Goal: Task Accomplishment & Management: Manage account settings

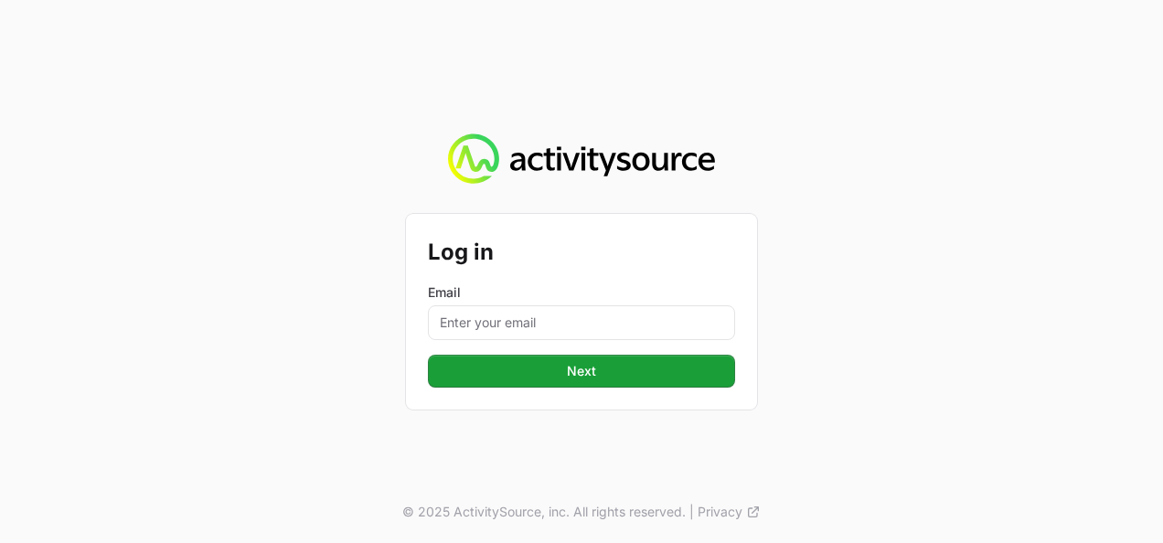
click at [511, 304] on div "Email" at bounding box center [581, 311] width 307 height 57
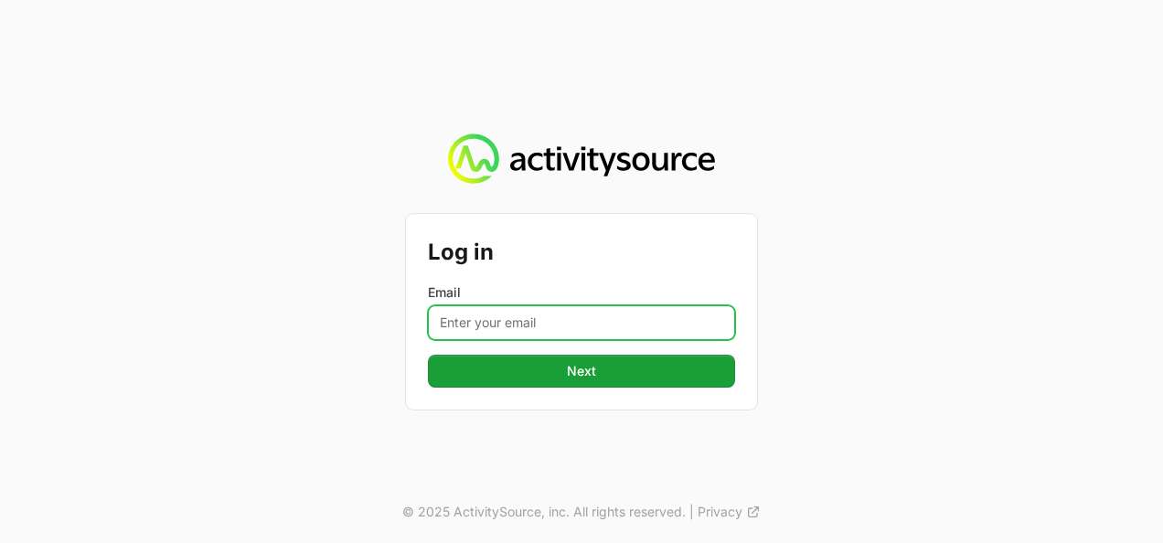
click at [516, 315] on input "Email" at bounding box center [581, 322] width 307 height 35
type input "[PERSON_NAME][EMAIL_ADDRESS][DOMAIN_NAME]"
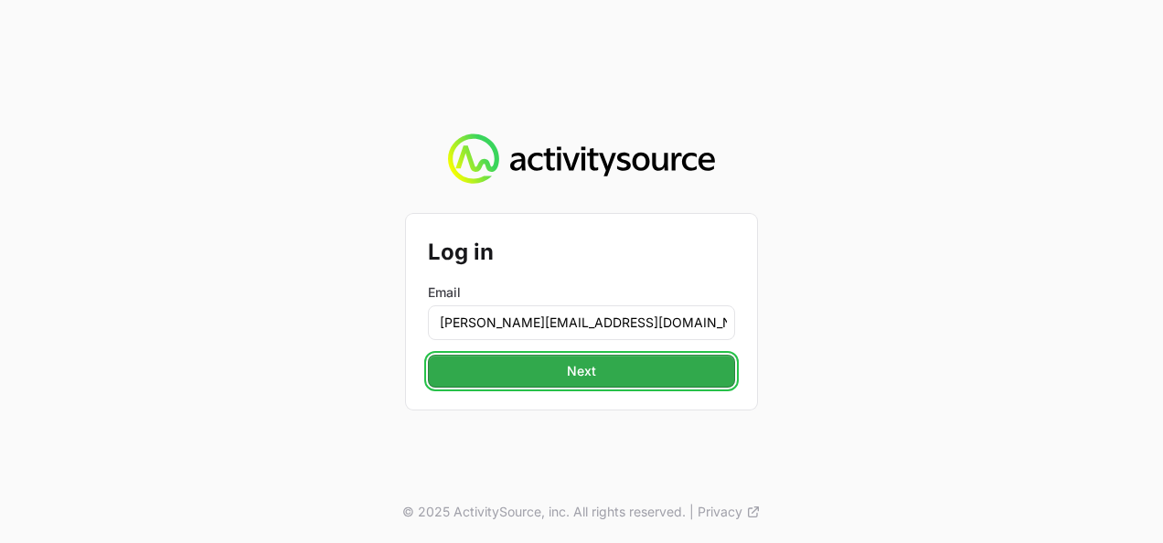
click at [547, 377] on span "Next" at bounding box center [581, 371] width 285 height 22
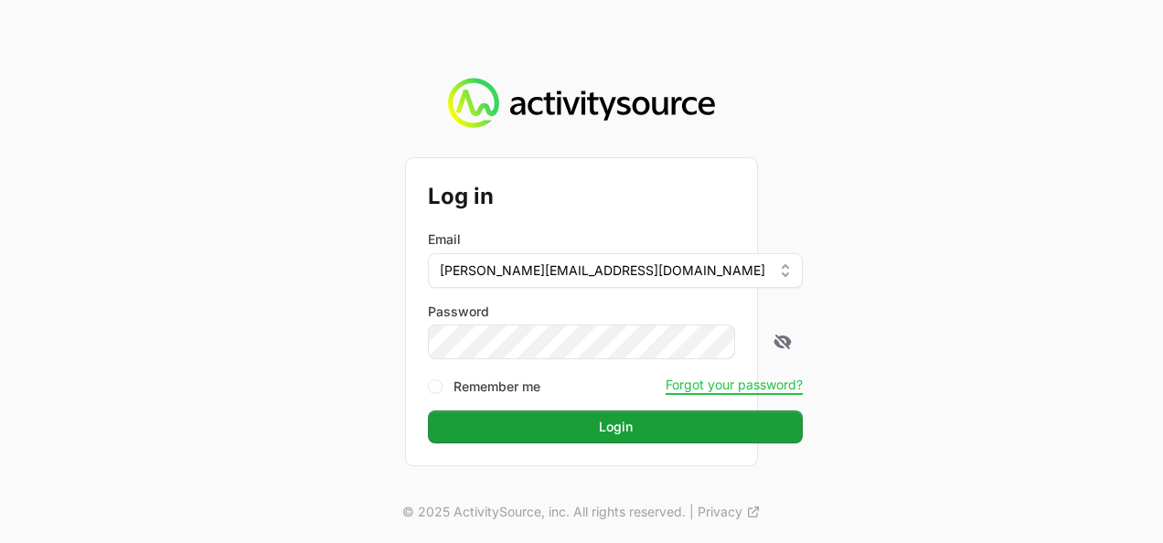
click at [428, 411] on button "Login Login" at bounding box center [615, 427] width 375 height 33
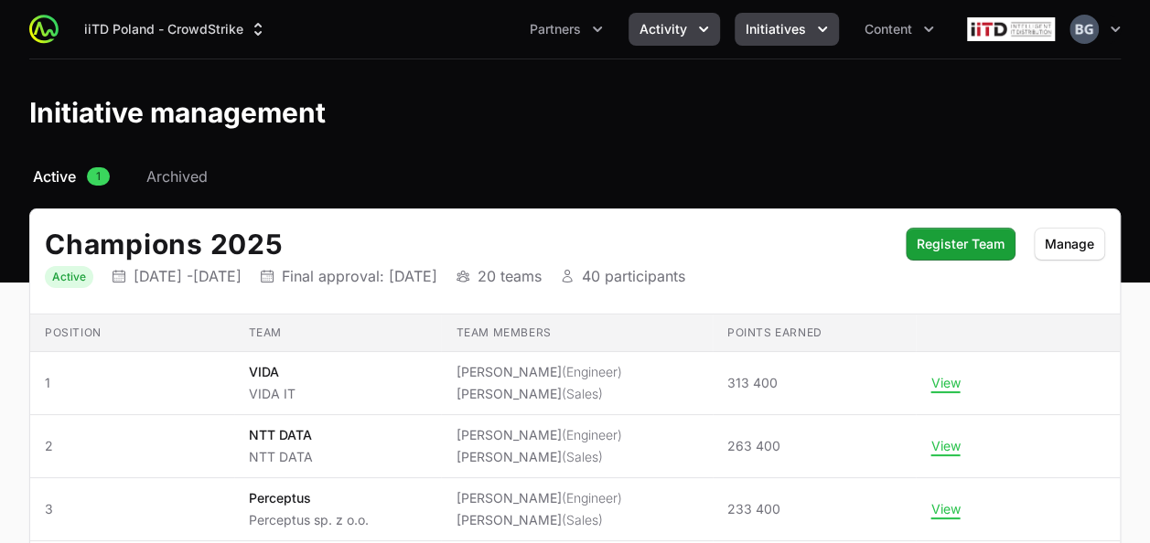
click at [647, 37] on span "Activity" at bounding box center [663, 29] width 48 height 18
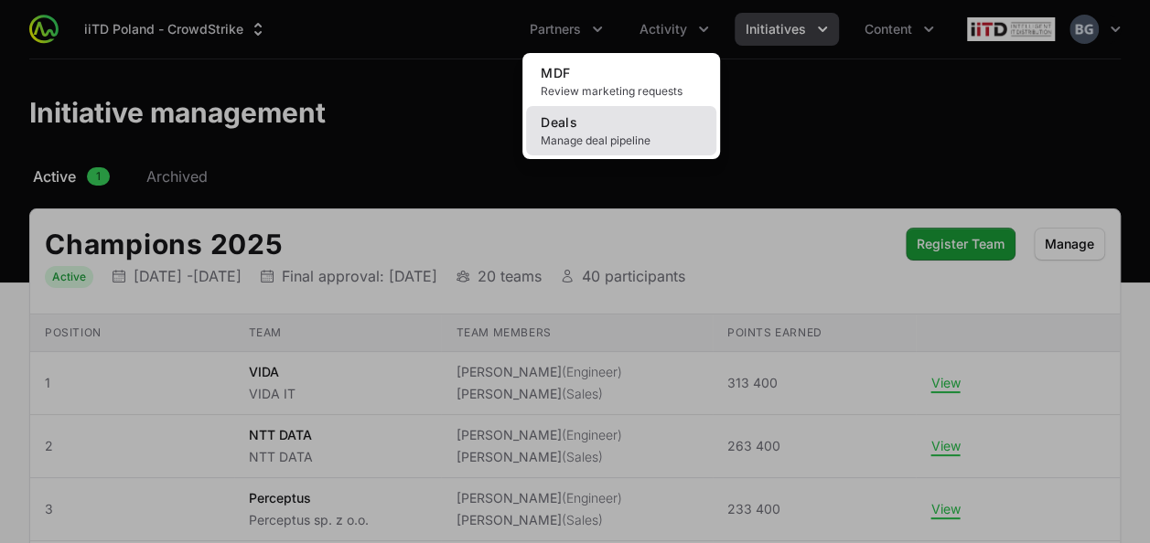
click at [645, 137] on span "Manage deal pipeline" at bounding box center [620, 141] width 161 height 15
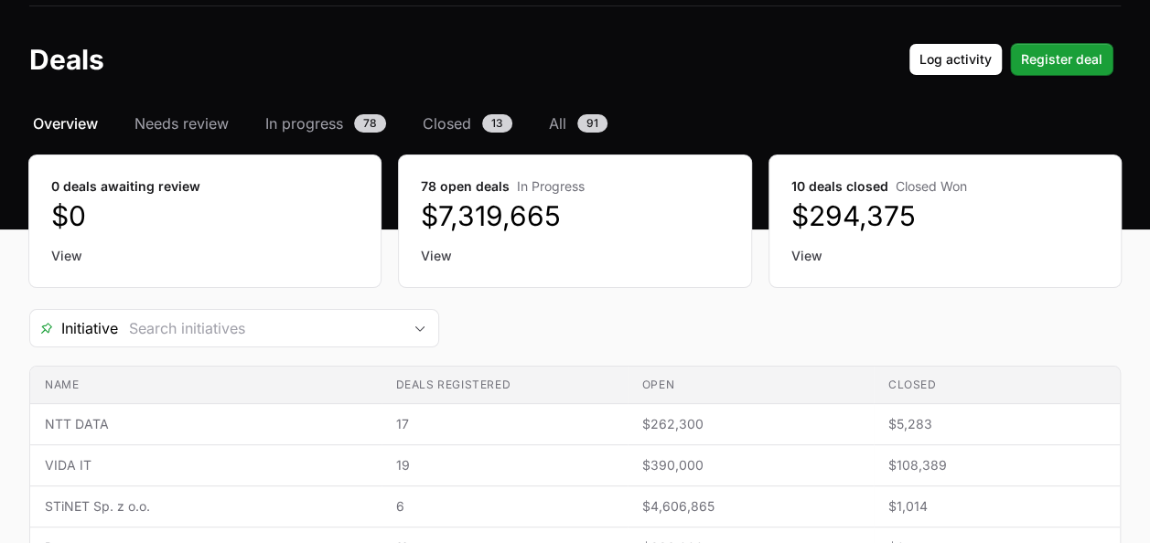
scroll to position [91, 0]
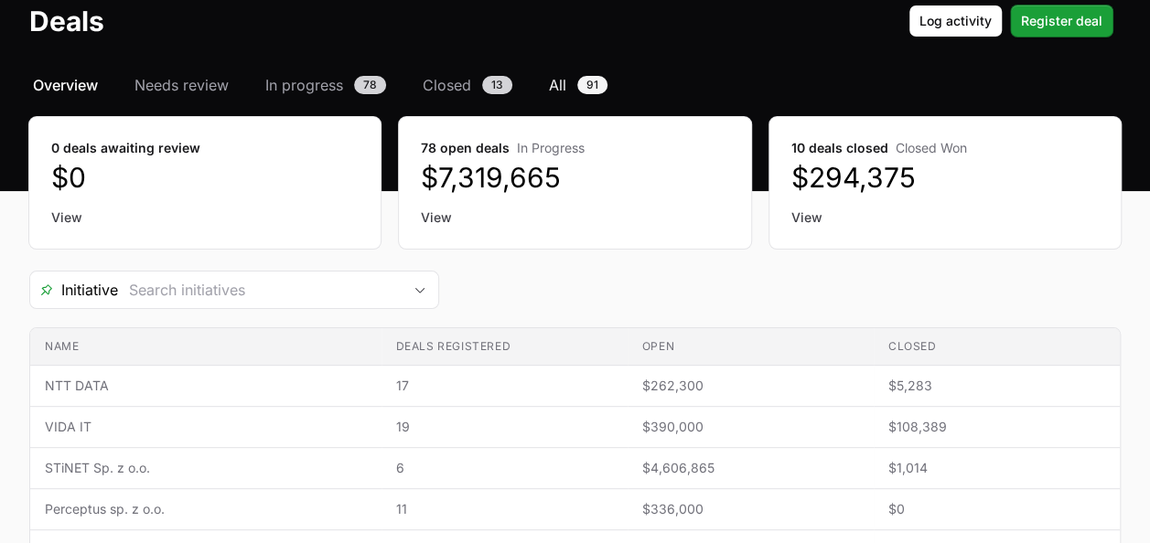
click at [567, 83] on link "All 91" at bounding box center [578, 85] width 66 height 22
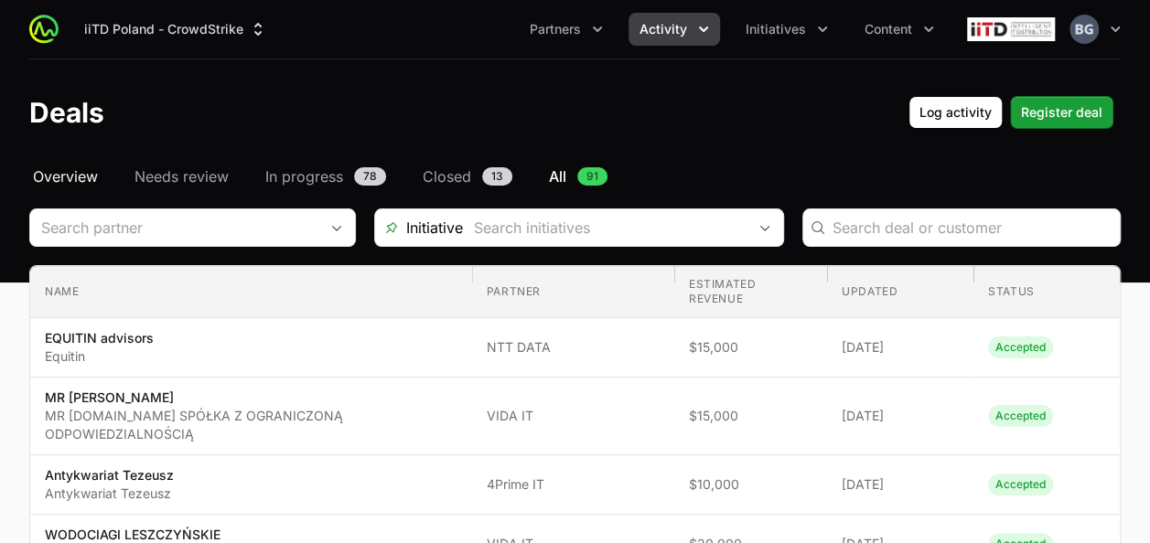
click at [92, 171] on span "Overview" at bounding box center [65, 177] width 65 height 22
